Goal: Task Accomplishment & Management: Complete application form

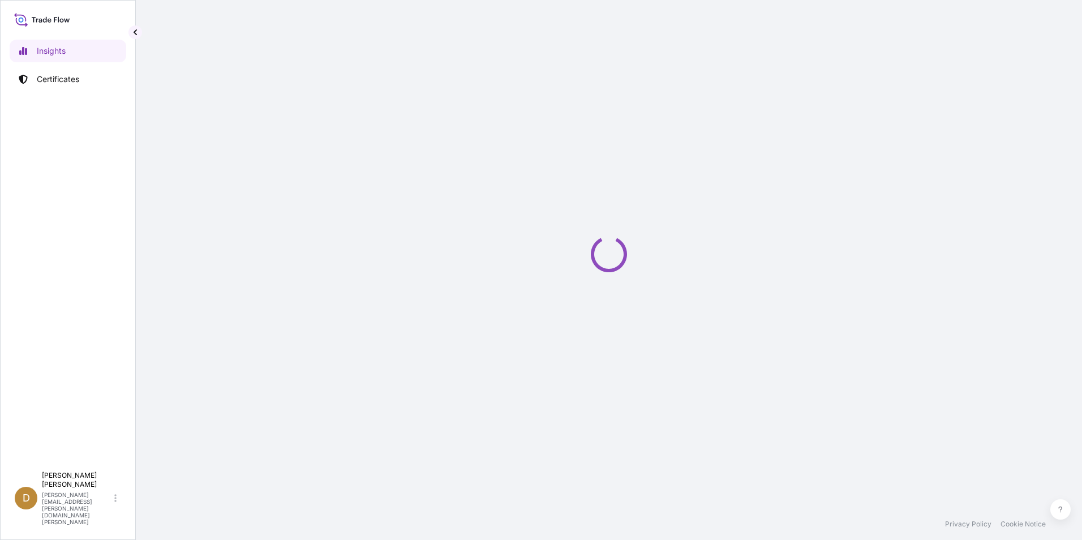
select select "2025"
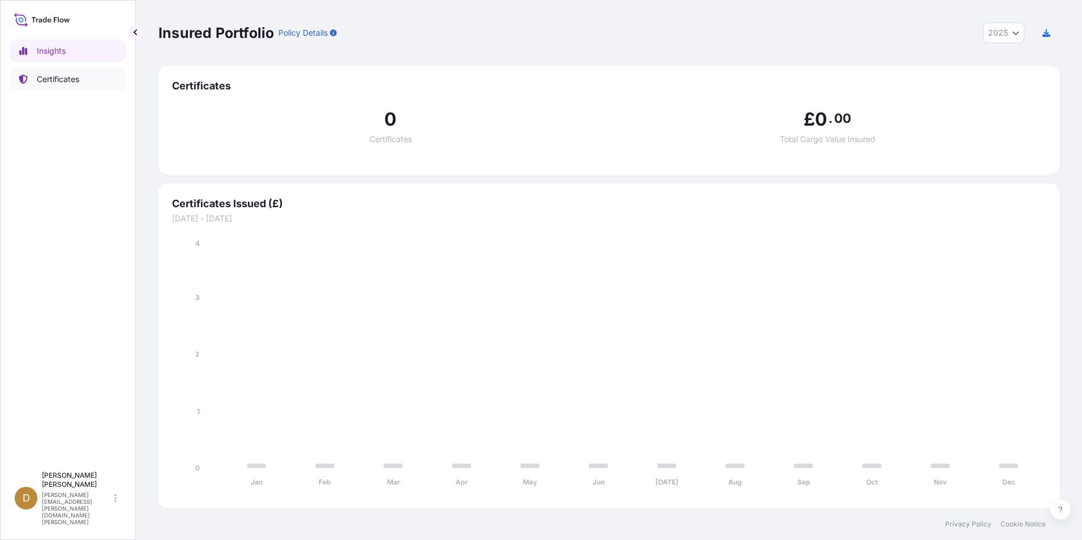
click at [59, 78] on p "Certificates" at bounding box center [58, 79] width 42 height 11
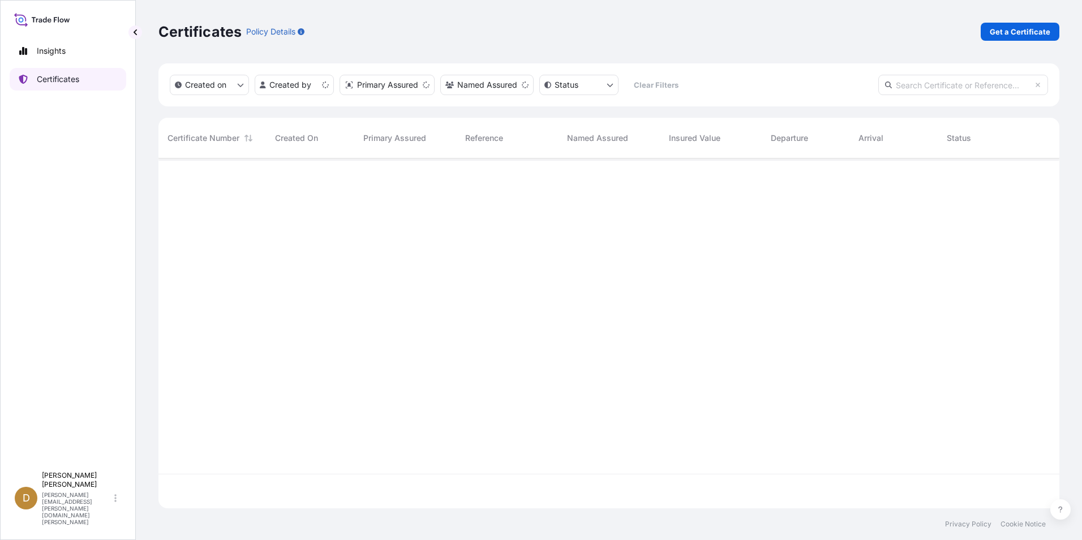
scroll to position [347, 892]
click at [1024, 31] on p "Get a Certificate" at bounding box center [1020, 31] width 61 height 11
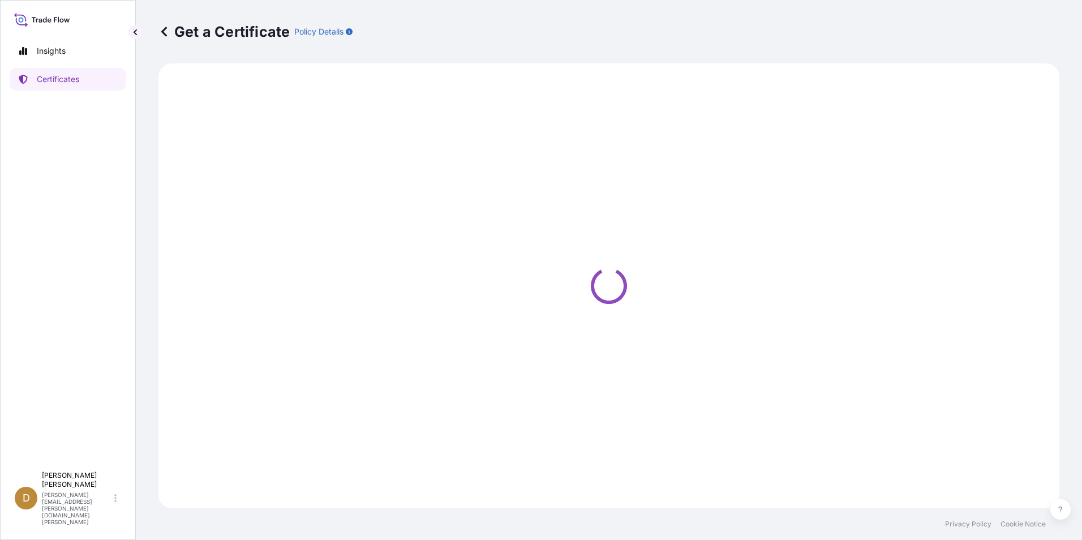
select select "Ocean Vessel"
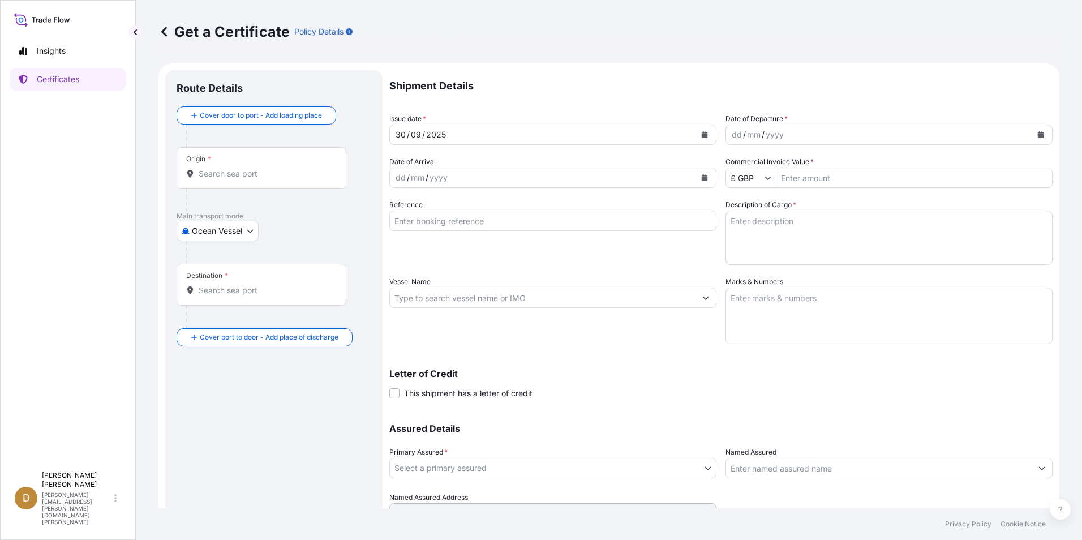
click at [260, 171] on input "Origin *" at bounding box center [266, 173] width 134 height 11
paste input "USLAX"
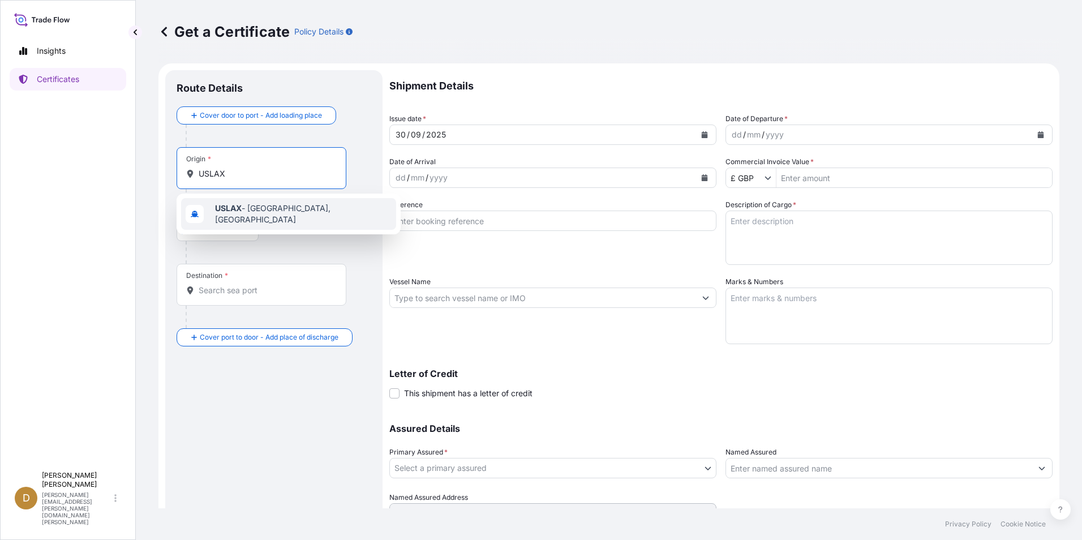
click at [296, 213] on span "USLAX - [GEOGRAPHIC_DATA], [GEOGRAPHIC_DATA]" at bounding box center [303, 214] width 177 height 23
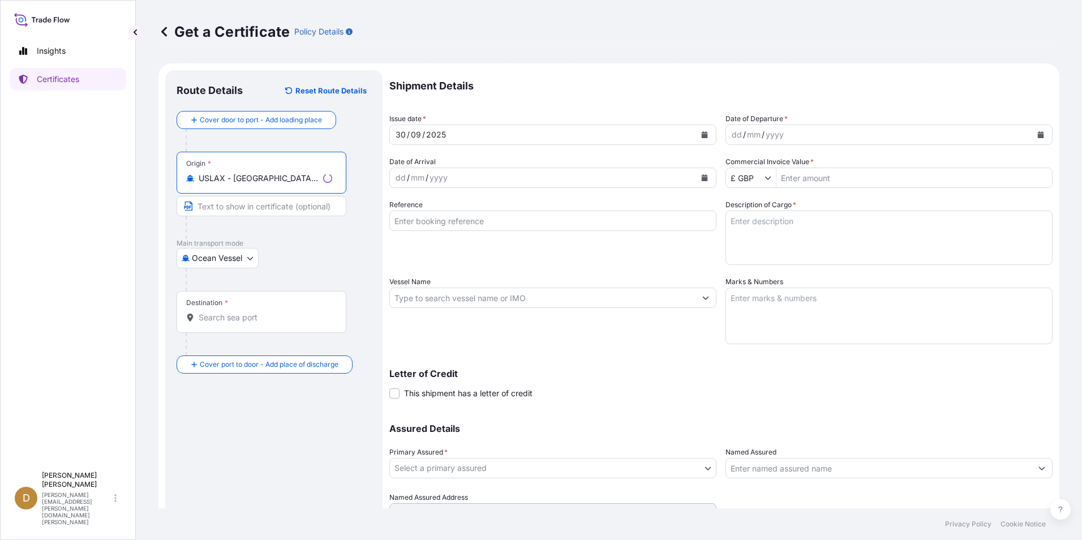
type input "USLAX - [GEOGRAPHIC_DATA], [GEOGRAPHIC_DATA]"
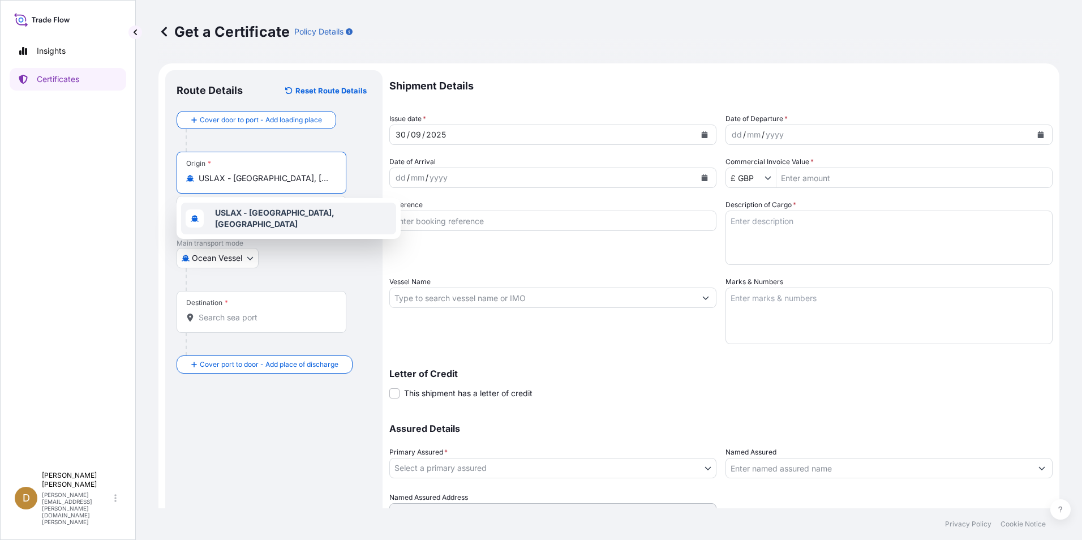
click at [272, 208] on div "USLAX - [GEOGRAPHIC_DATA], [GEOGRAPHIC_DATA]" at bounding box center [288, 219] width 215 height 32
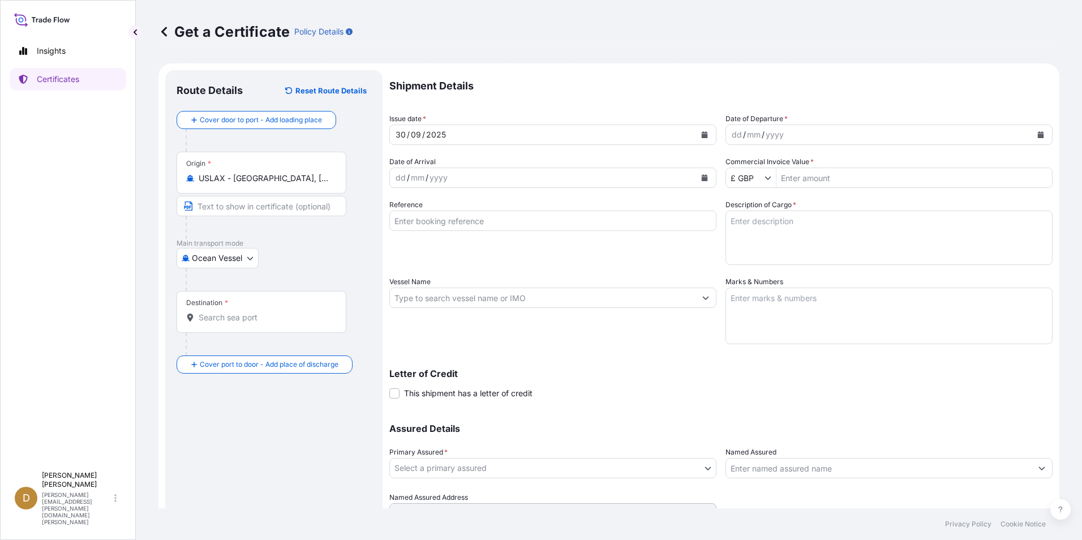
click at [250, 308] on div "Destination *" at bounding box center [262, 312] width 170 height 42
click at [250, 312] on input "Destination *" at bounding box center [266, 317] width 134 height 11
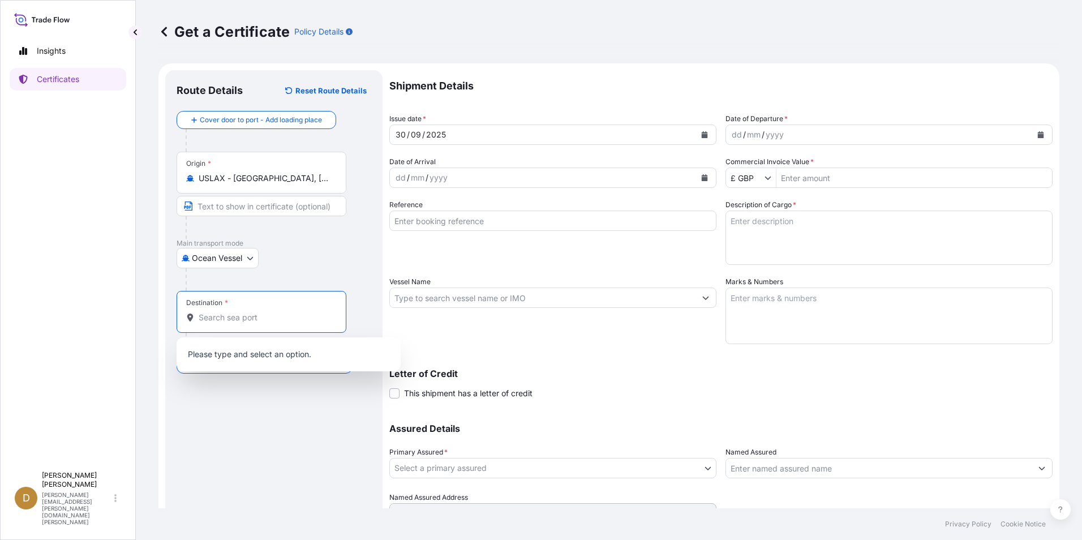
paste input "IDBPN"
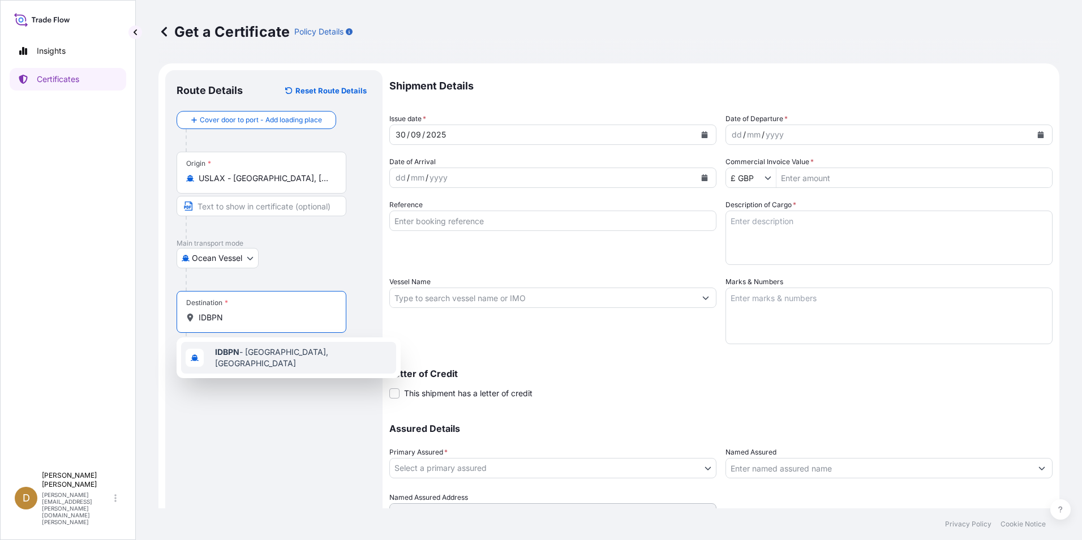
click at [260, 357] on span "IDBPN - [GEOGRAPHIC_DATA], [GEOGRAPHIC_DATA]" at bounding box center [303, 357] width 177 height 23
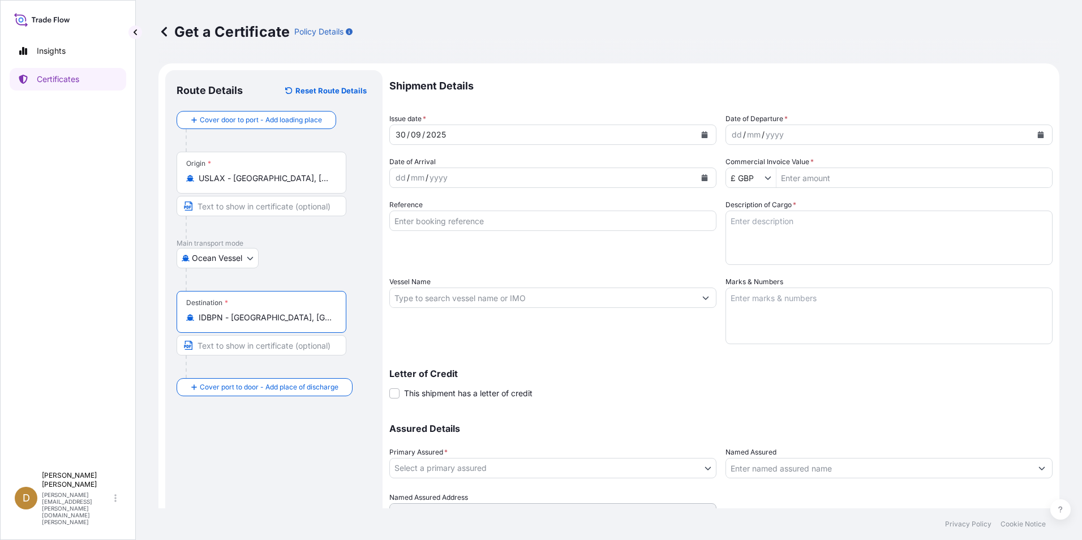
type input "IDBPN - [GEOGRAPHIC_DATA], [GEOGRAPHIC_DATA]"
click at [790, 135] on div "dd / mm / yyyy" at bounding box center [879, 134] width 306 height 20
click at [1035, 132] on button "Calendar" at bounding box center [1041, 135] width 18 height 18
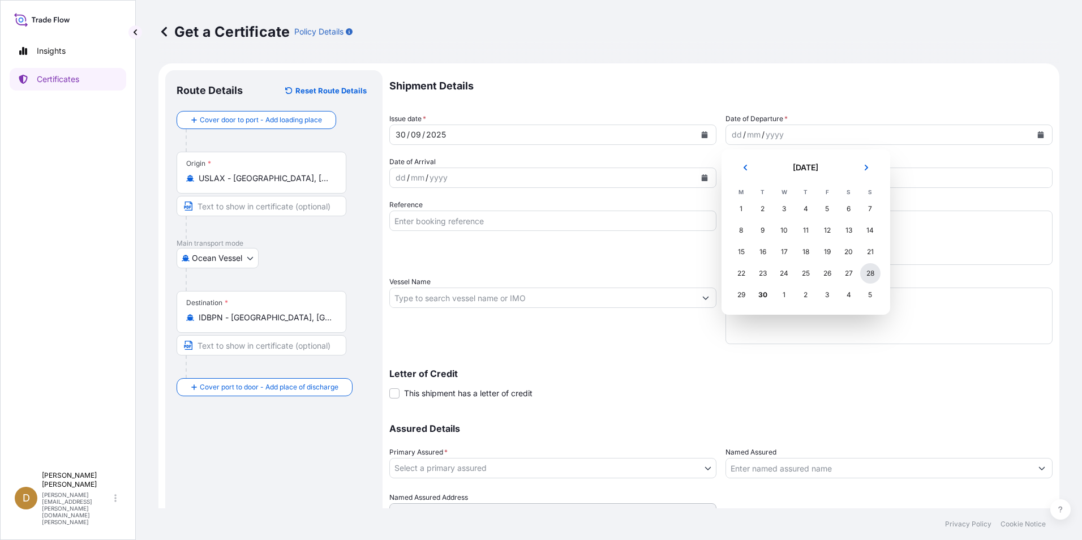
click at [870, 271] on div "28" at bounding box center [870, 273] width 20 height 20
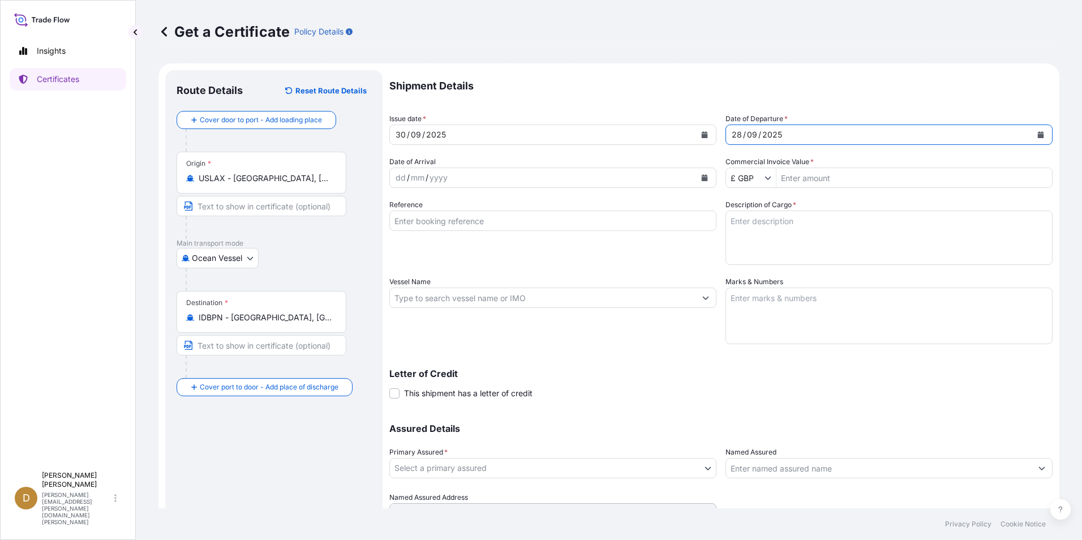
click at [761, 184] on div "£ GBP" at bounding box center [751, 177] width 50 height 20
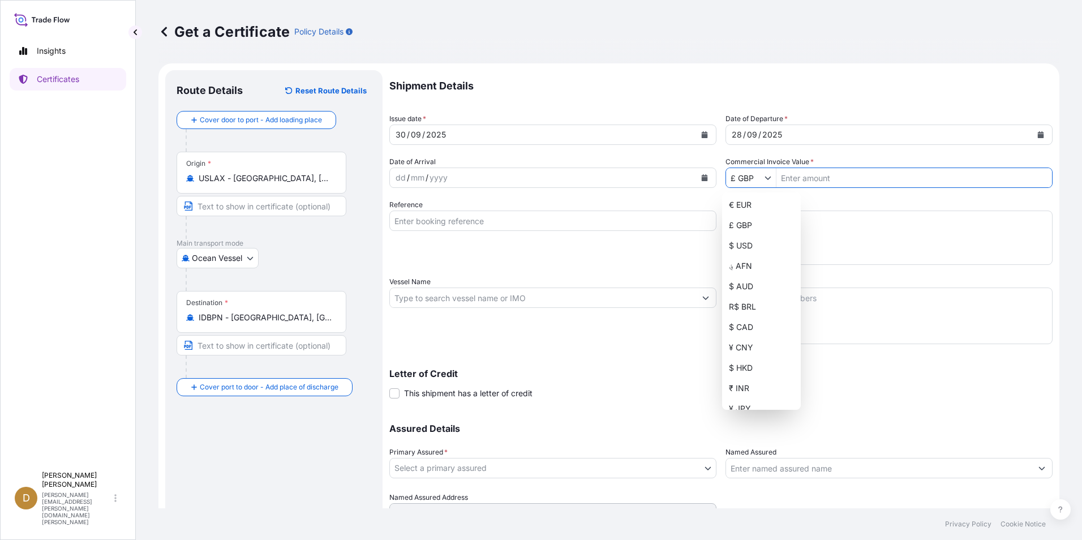
click at [764, 178] on icon "Show suggestions" at bounding box center [767, 177] width 7 height 7
click at [748, 241] on div "$ USD" at bounding box center [761, 245] width 74 height 20
type input "$ USD"
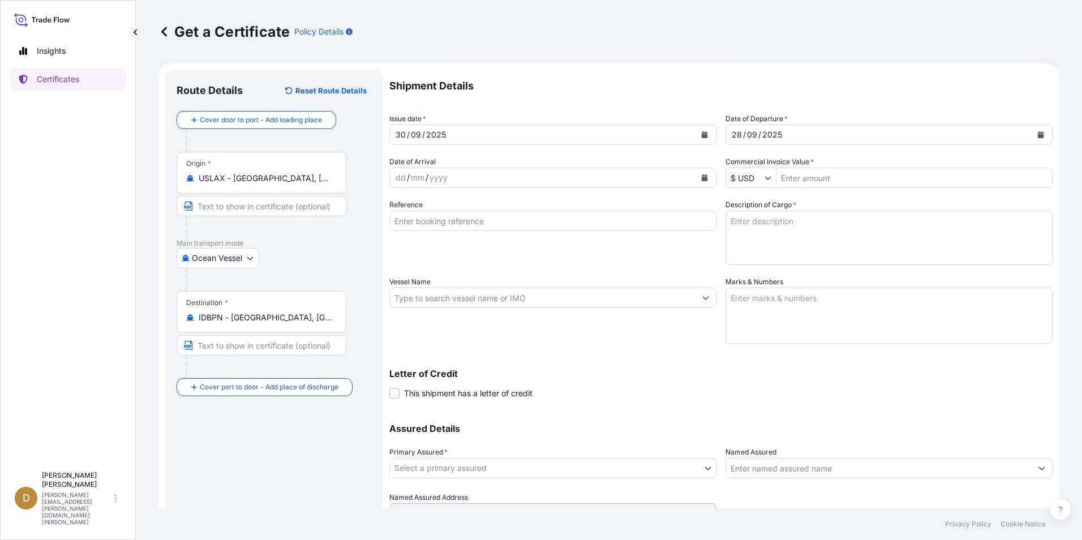
click at [829, 185] on input "Commercial Invoice Value *" at bounding box center [914, 177] width 276 height 20
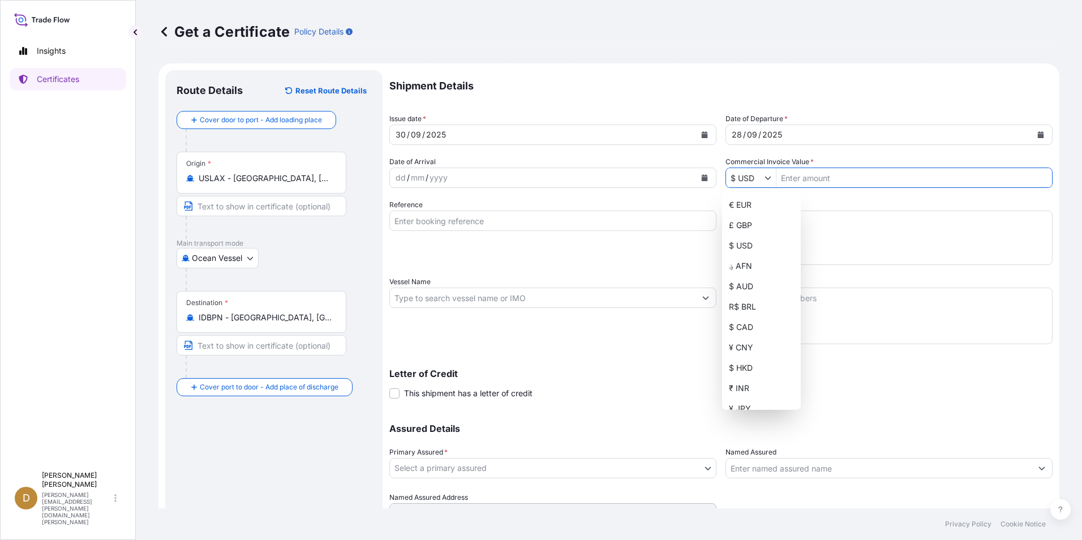
click at [835, 179] on input "Commercial Invoice Value *" at bounding box center [914, 177] width 276 height 20
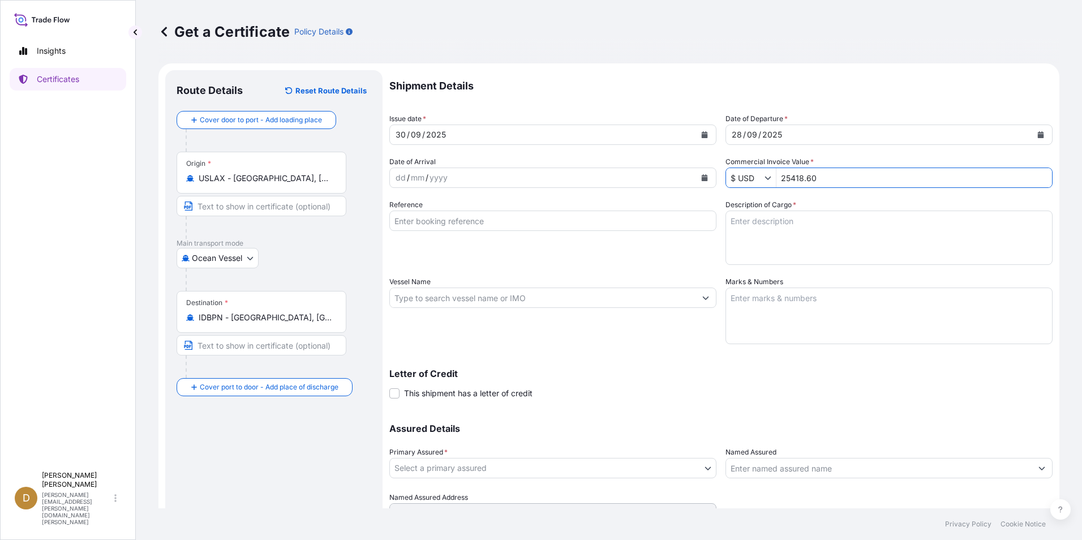
type input "25,418.6"
click at [469, 294] on input "Vessel Name" at bounding box center [543, 297] width 306 height 20
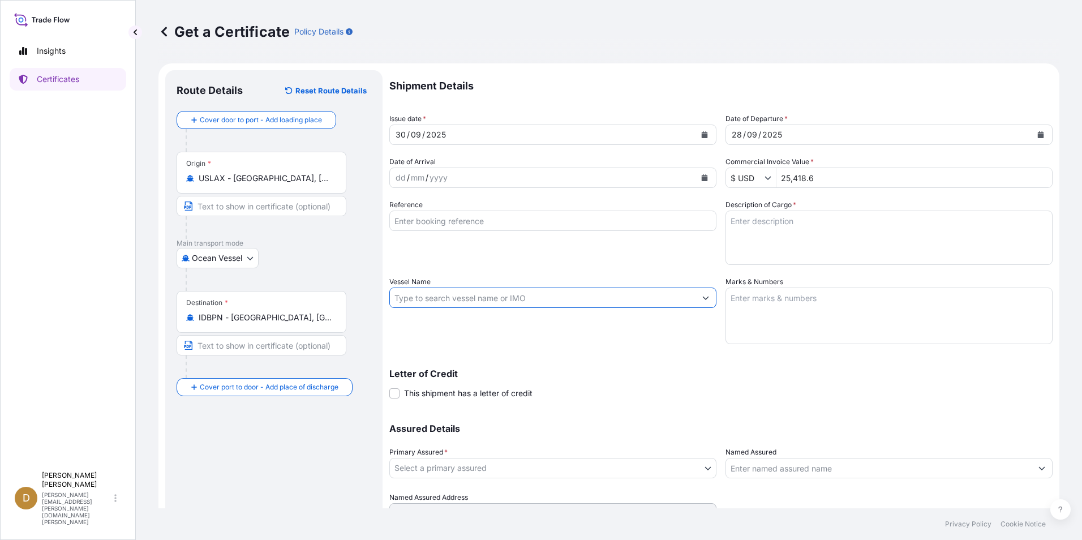
click at [472, 223] on input "Reference" at bounding box center [552, 220] width 327 height 20
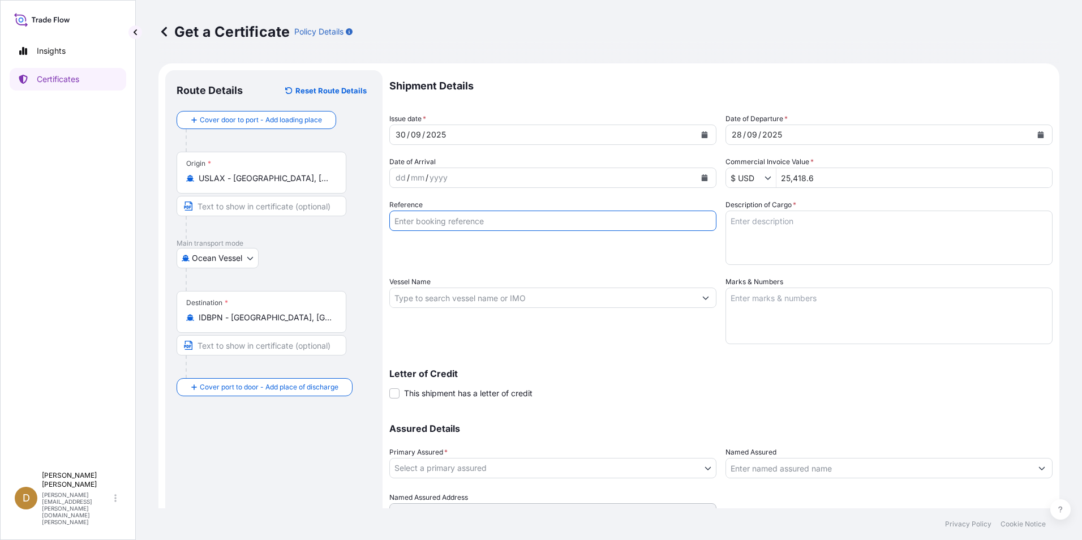
paste input "S05176051"
type input "S05176051"
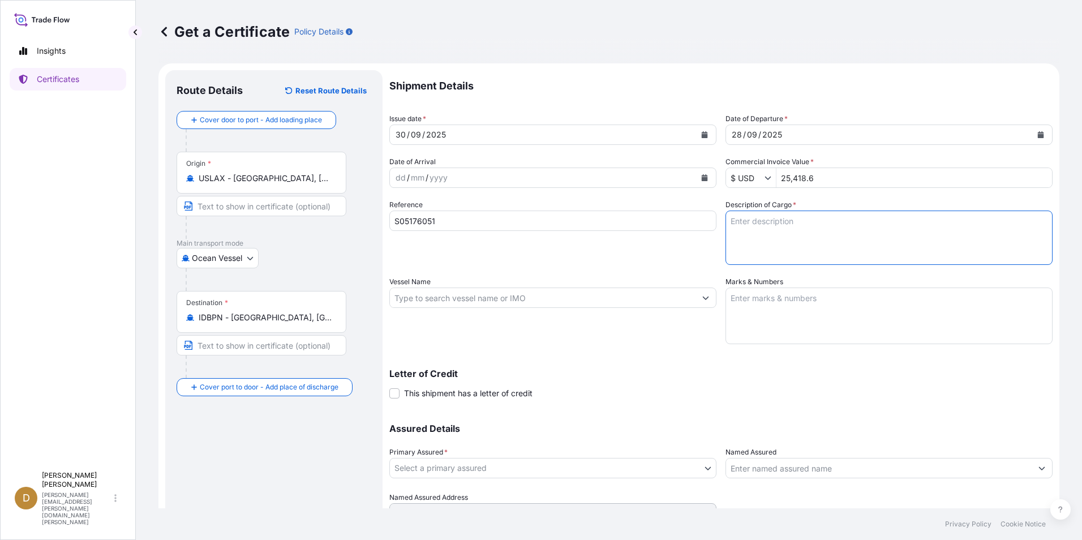
click at [788, 218] on textarea "Description of Cargo *" at bounding box center [888, 237] width 327 height 54
drag, startPoint x: 779, startPoint y: 230, endPoint x: 783, endPoint y: 225, distance: 6.5
click at [779, 230] on textarea "Description of Cargo *" at bounding box center [888, 237] width 327 height 54
paste textarea "[PHONE_NUMBER] Excavating Teeth"
click at [867, 225] on textarea "[PHONE_NUMBER] Excavating Teeth" at bounding box center [888, 237] width 327 height 54
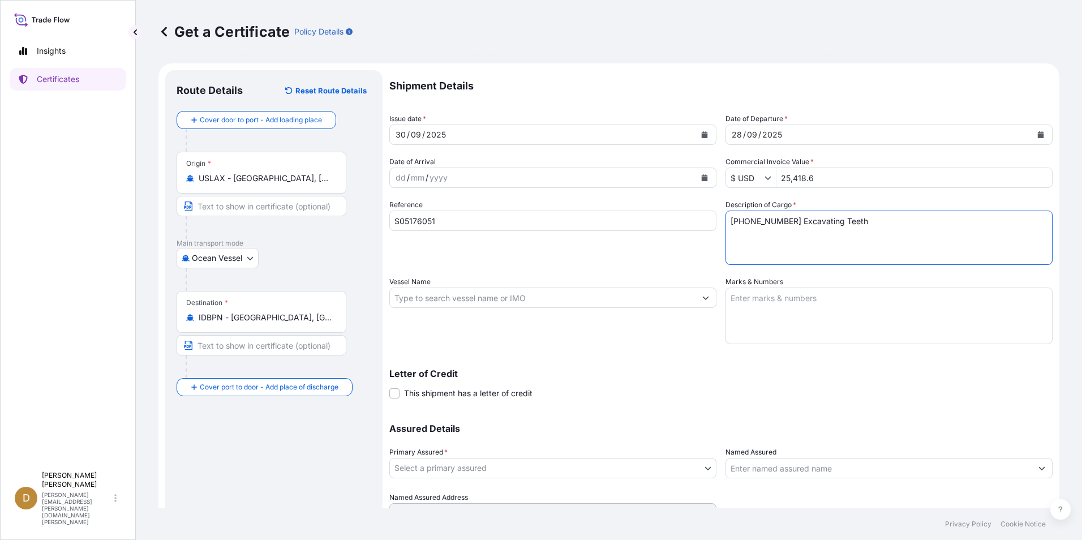
paste textarea "[PHONE_NUMBER] Cotters and Locking Devices"
click at [901, 231] on textarea "[PHONE_NUMBER] Excavating Teeth [PHONE_NUMBER] Cotters and Locking Devices" at bounding box center [888, 237] width 327 height 54
paste textarea "[PHONE_NUMBER] Other Hand Tools"
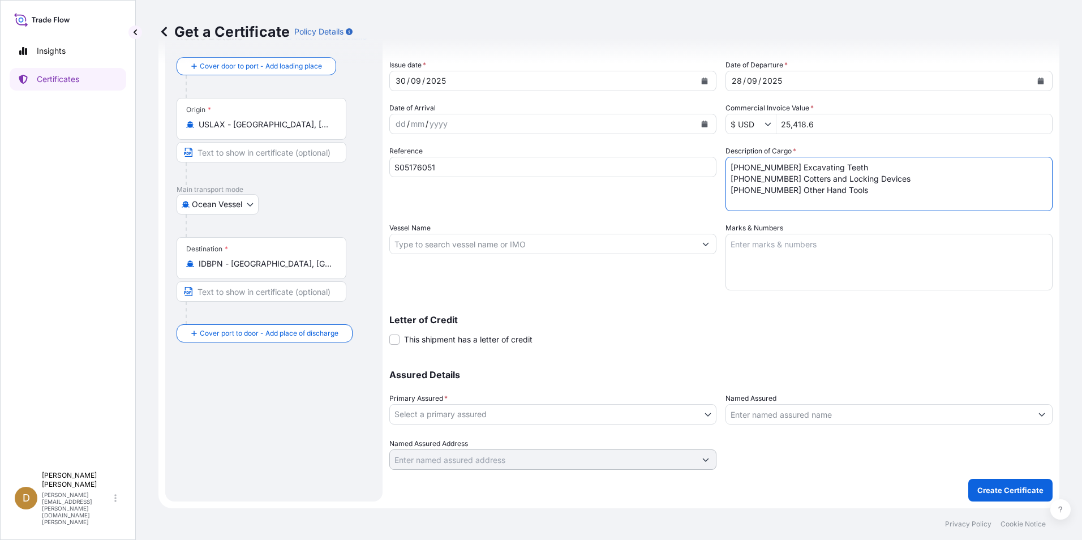
type textarea "[PHONE_NUMBER] Excavating Teeth [PHONE_NUMBER] Cotters and Locking Devices [PHO…"
click at [475, 419] on body "Insights Certificates D Dancel Canelas [EMAIL_ADDRESS][PERSON_NAME][DOMAIN_NAME…" at bounding box center [541, 270] width 1082 height 540
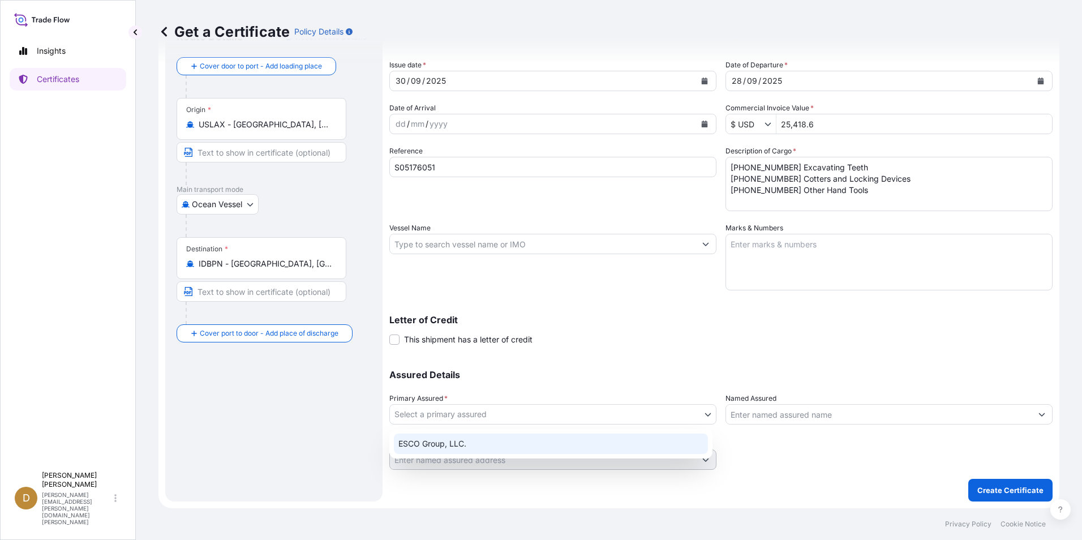
click at [462, 448] on div "ESCO Group, LLC." at bounding box center [551, 443] width 314 height 20
select select "31790"
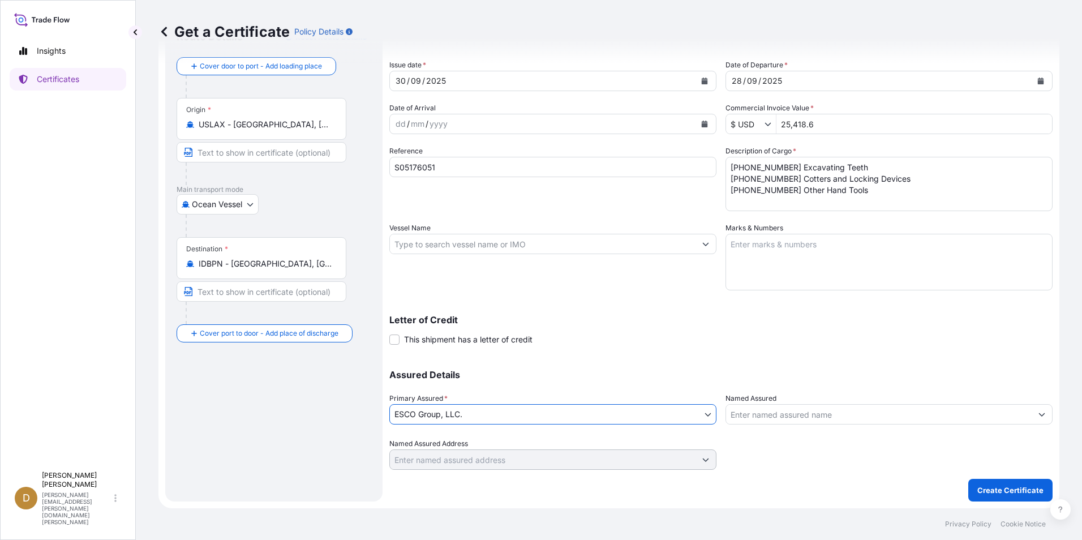
click at [809, 415] on input "Named Assured" at bounding box center [879, 414] width 306 height 20
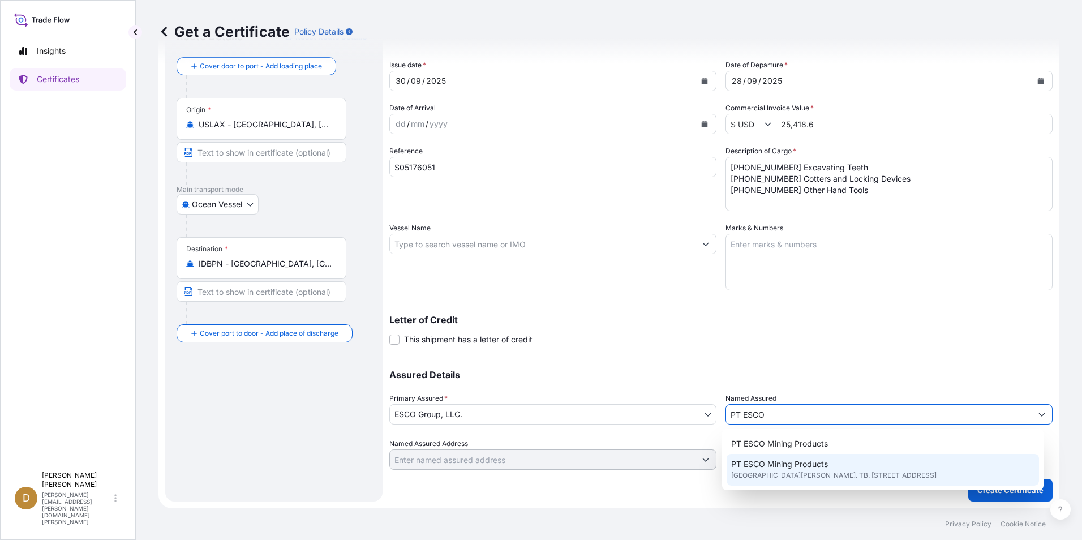
click at [780, 476] on span "[GEOGRAPHIC_DATA][PERSON_NAME]. TB. [STREET_ADDRESS]" at bounding box center [833, 475] width 205 height 11
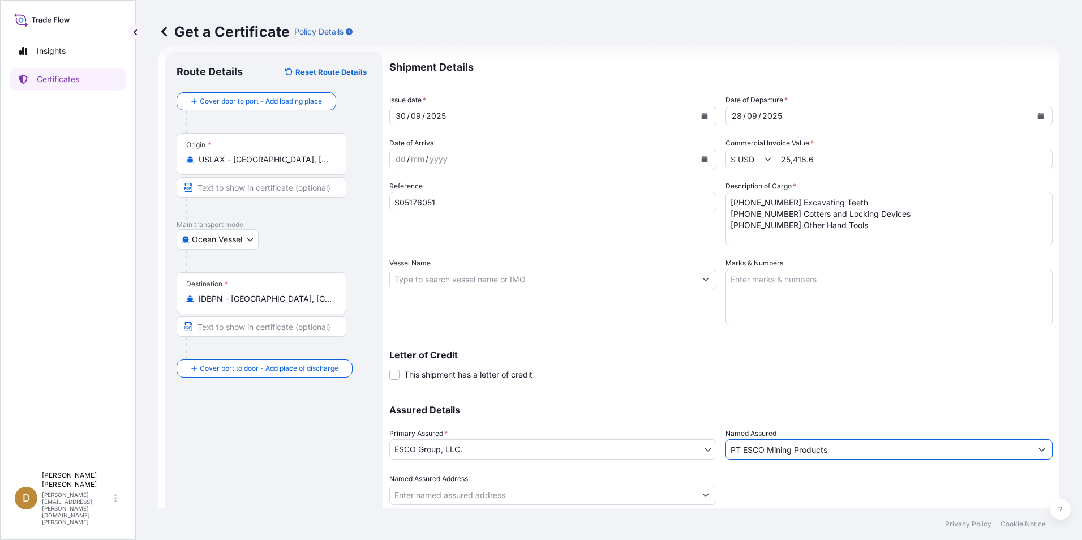
scroll to position [0, 0]
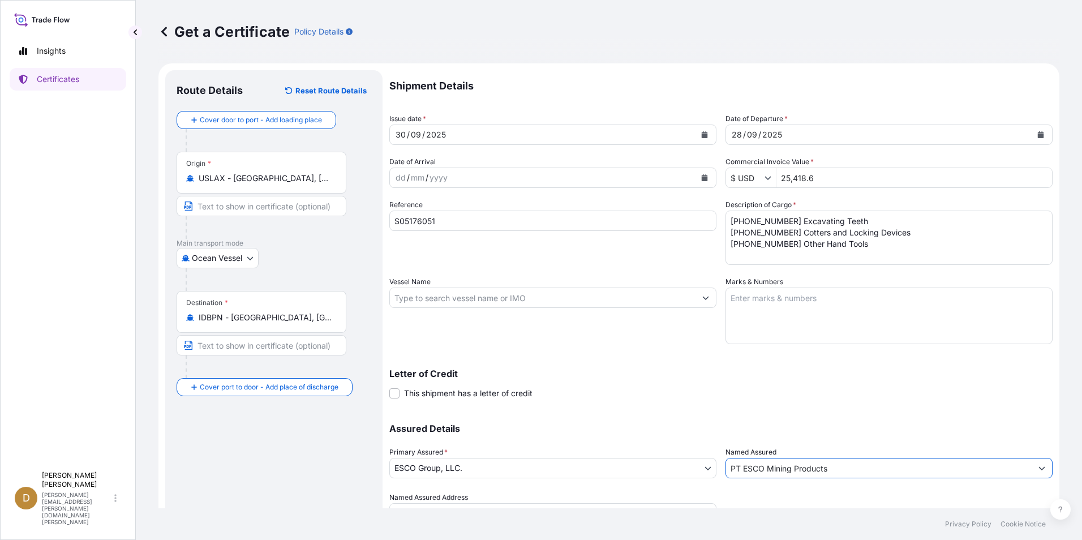
type input "PT ESCO Mining Products"
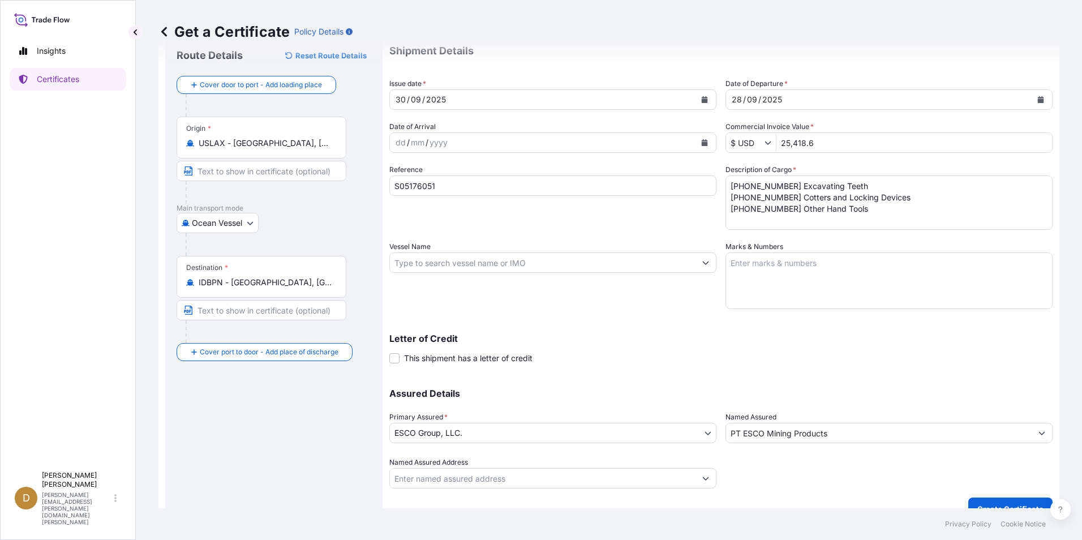
scroll to position [54, 0]
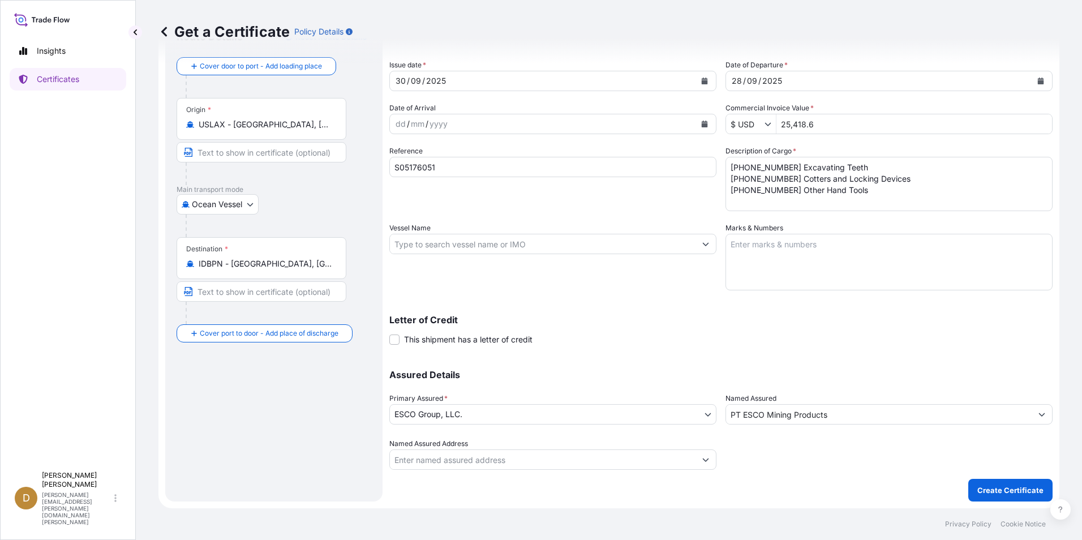
click at [843, 412] on input "PT ESCO Mining Products" at bounding box center [879, 414] width 306 height 20
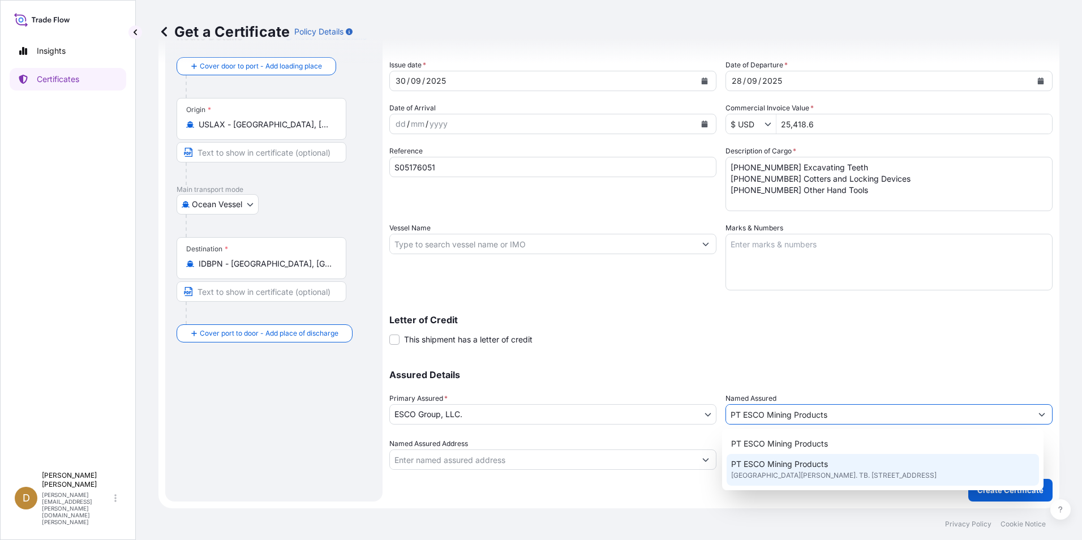
click at [798, 478] on span "[GEOGRAPHIC_DATA][PERSON_NAME]. TB. [STREET_ADDRESS]" at bounding box center [833, 475] width 205 height 11
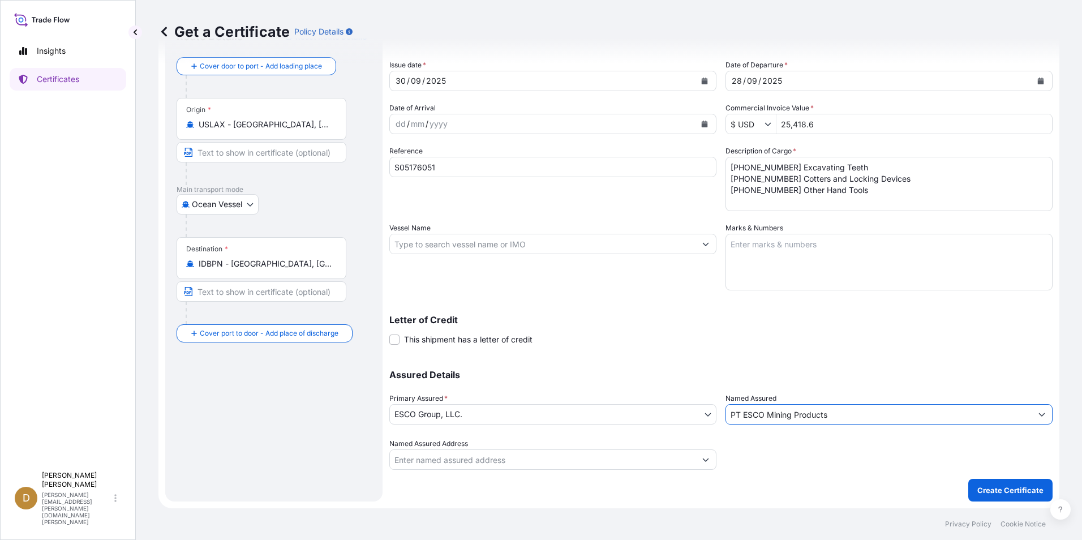
click at [841, 418] on input "PT ESCO Mining Products" at bounding box center [879, 414] width 306 height 20
click at [831, 421] on input "PT ESCO Mining Products" at bounding box center [879, 414] width 306 height 20
click at [832, 412] on input "PT ESCO Mining Products" at bounding box center [879, 414] width 306 height 20
click at [1039, 416] on icon "Show suggestions" at bounding box center [1042, 414] width 6 height 3
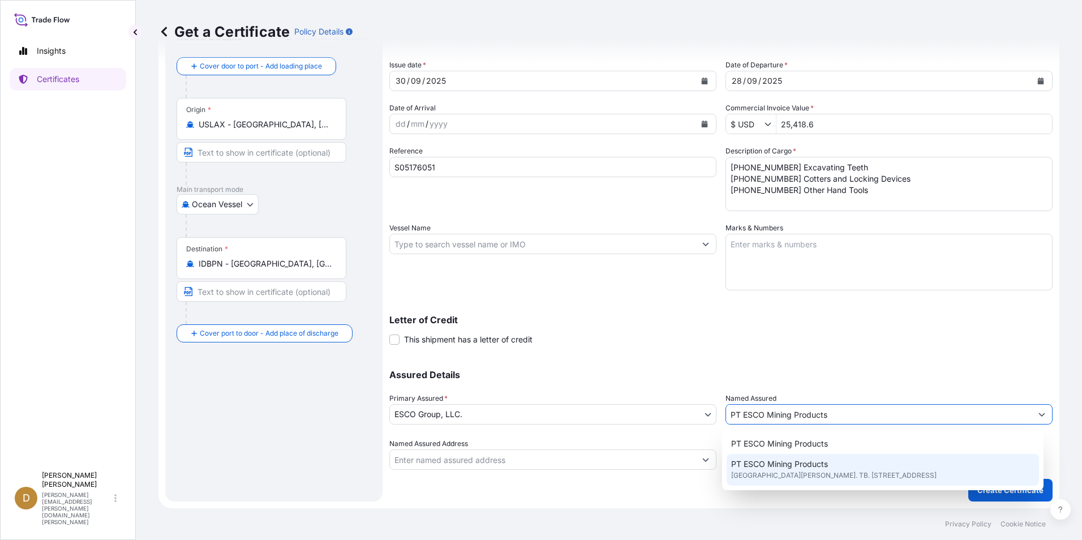
click at [771, 465] on span "PT ESCO Mining Products" at bounding box center [779, 463] width 97 height 11
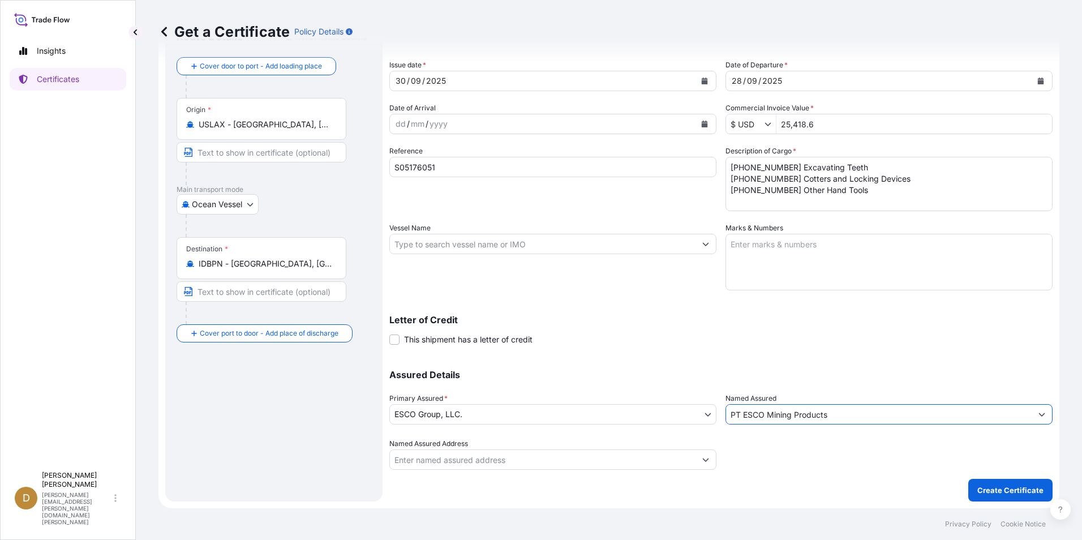
click at [517, 452] on input "Named Assured Address" at bounding box center [543, 459] width 306 height 20
click at [609, 312] on div "Letter of Credit This shipment has a letter of credit Letter of credit * Letter…" at bounding box center [720, 324] width 663 height 44
click at [986, 482] on button "Create Certificate" at bounding box center [1010, 490] width 84 height 23
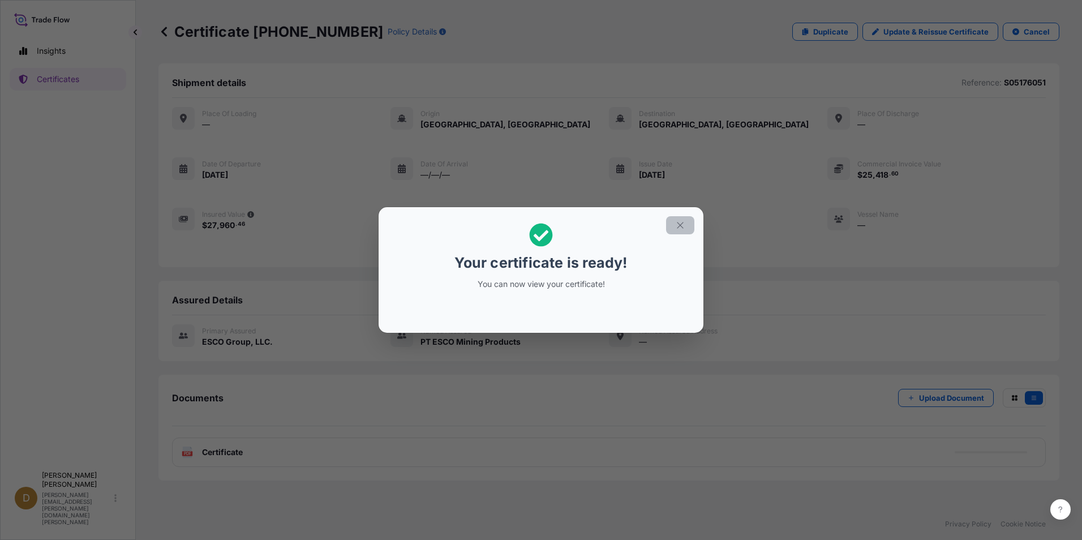
click at [682, 220] on icon "button" at bounding box center [680, 225] width 10 height 10
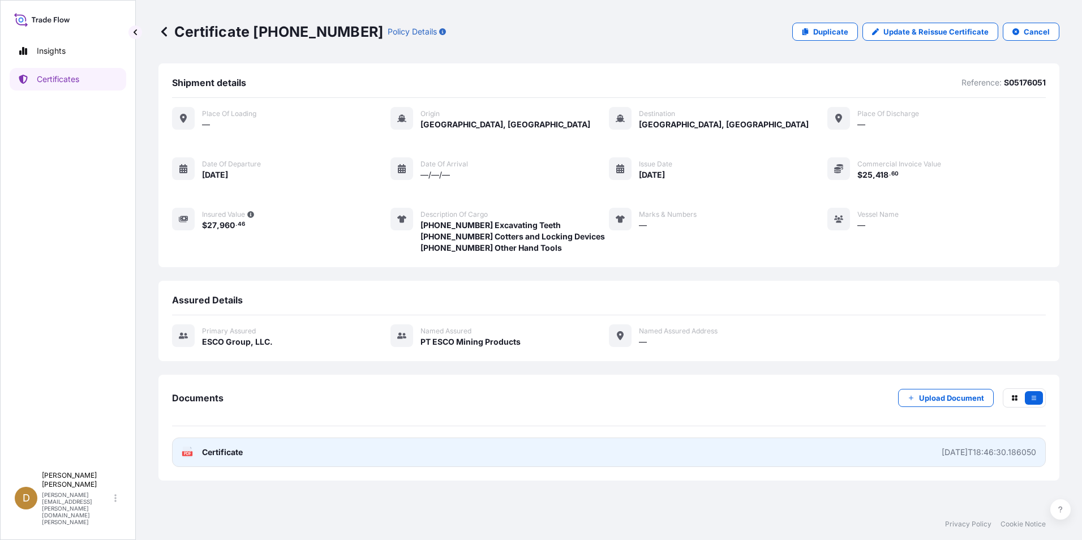
click at [972, 455] on div "[DATE]T18:46:30.186050" at bounding box center [989, 451] width 94 height 11
